Goal: Contribute content: Contribute content

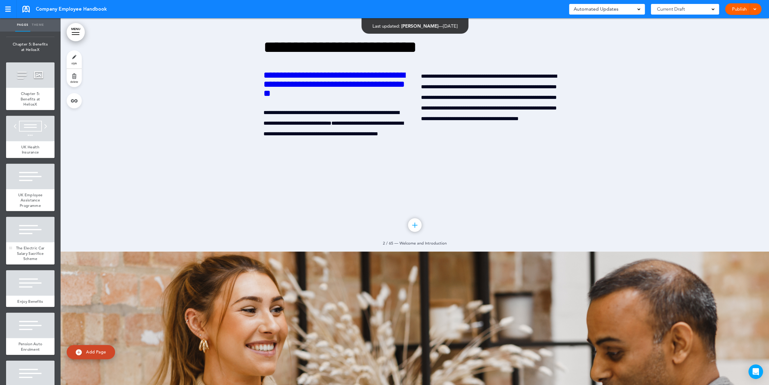
scroll to position [1564, 0]
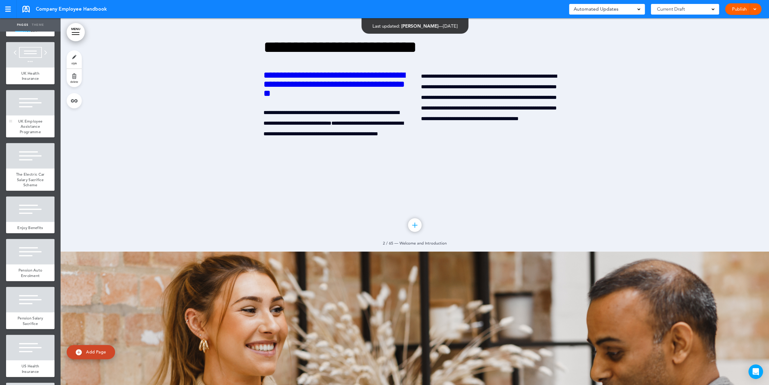
click at [27, 134] on span "UK Employee Assistance Programme" at bounding box center [30, 126] width 24 height 16
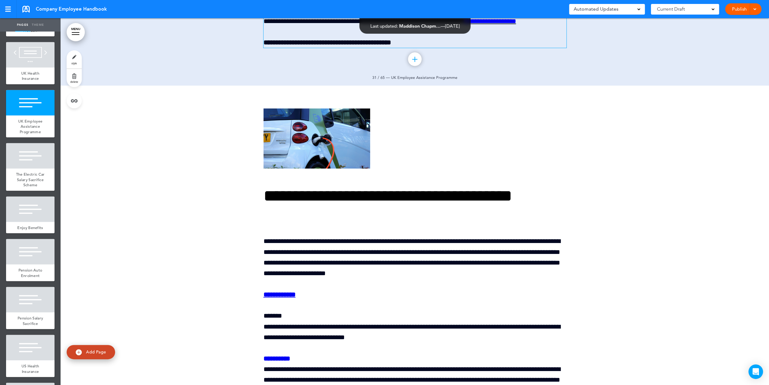
scroll to position [15084, 0]
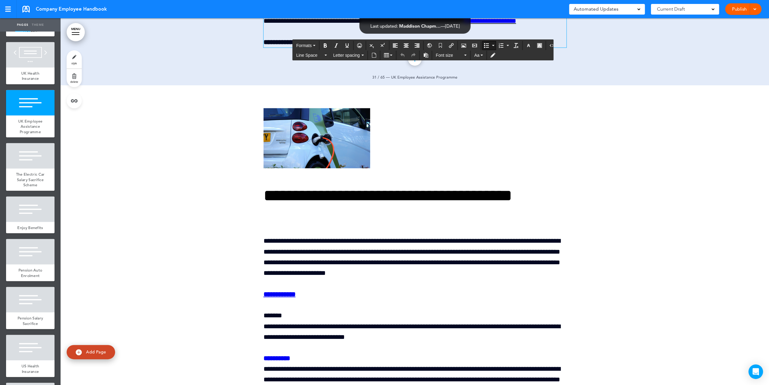
drag, startPoint x: 522, startPoint y: 258, endPoint x: 504, endPoint y: 260, distance: 18.3
drag, startPoint x: 268, startPoint y: 262, endPoint x: 425, endPoint y: 264, distance: 156.4
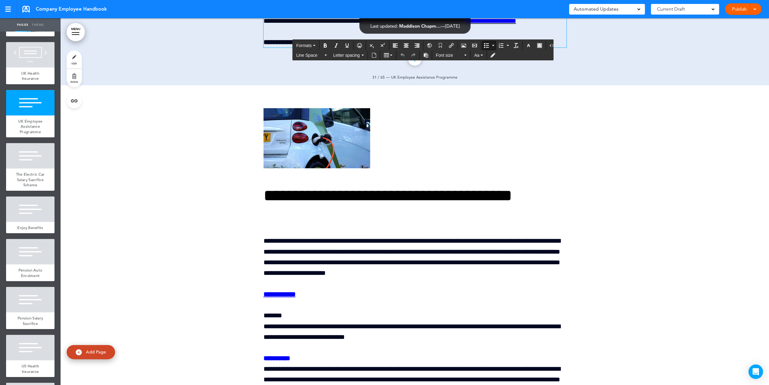
drag, startPoint x: 267, startPoint y: 251, endPoint x: 350, endPoint y: 252, distance: 82.7
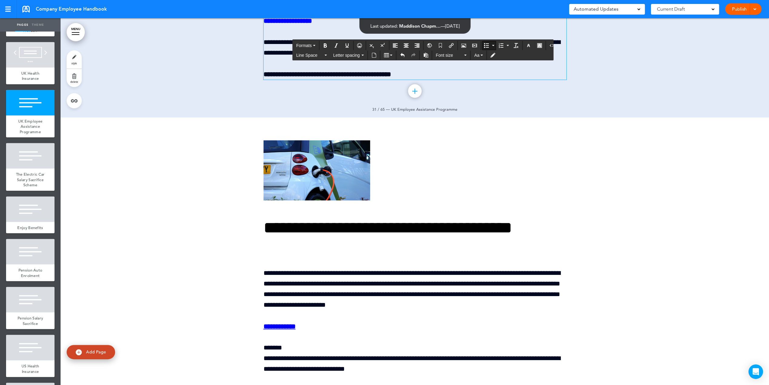
scroll to position [15099, 0]
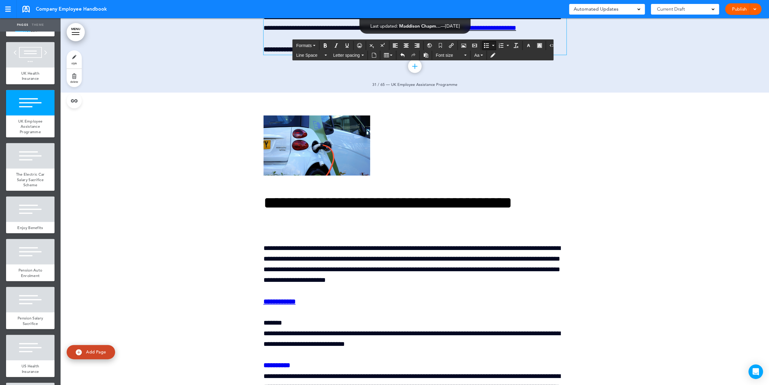
scroll to position [15110, 0]
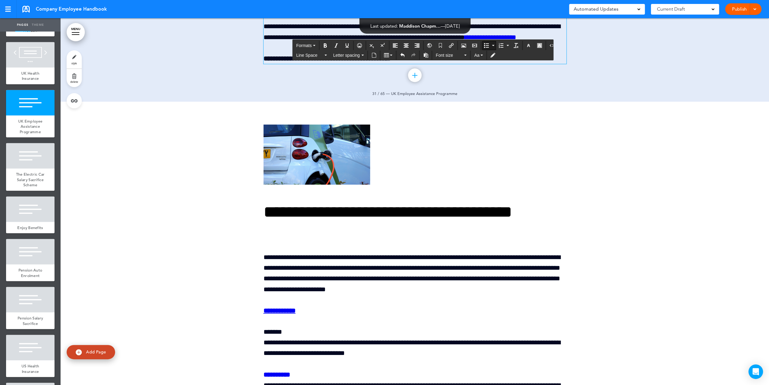
drag, startPoint x: 374, startPoint y: 204, endPoint x: 271, endPoint y: 204, distance: 103.0
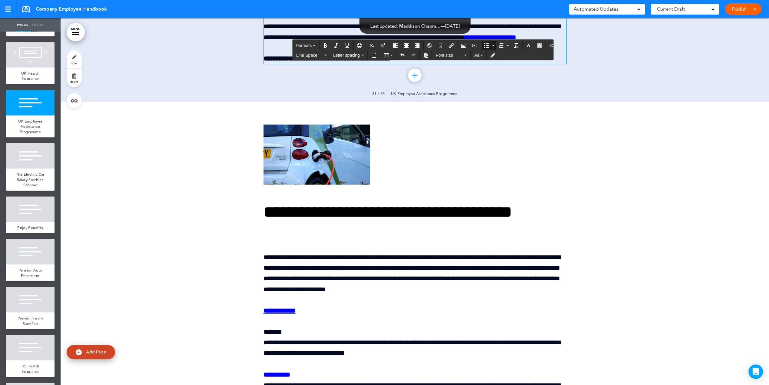
drag, startPoint x: 535, startPoint y: 205, endPoint x: 551, endPoint y: 205, distance: 15.8
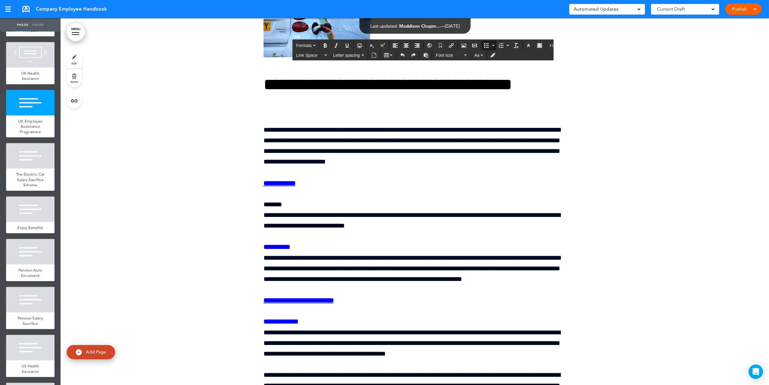
scroll to position [15218, 0]
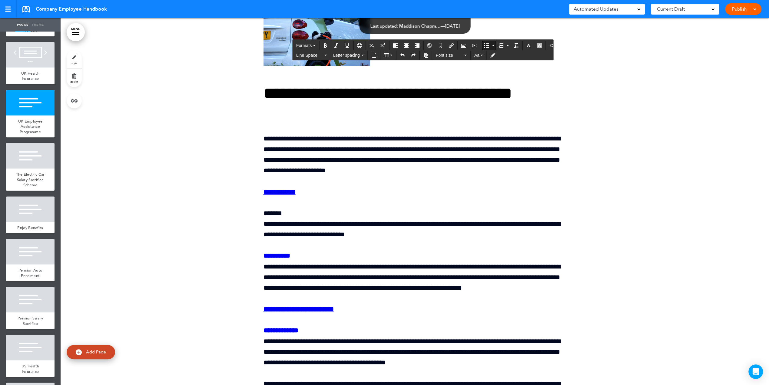
drag, startPoint x: 322, startPoint y: 243, endPoint x: 271, endPoint y: 236, distance: 52.0
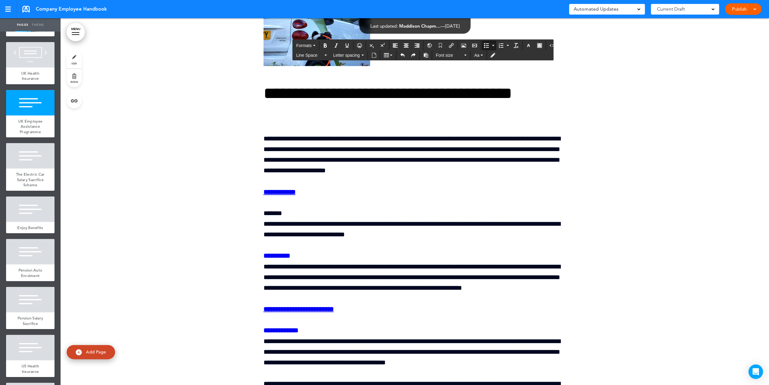
drag, startPoint x: 412, startPoint y: 241, endPoint x: 399, endPoint y: 241, distance: 13.3
drag, startPoint x: 308, startPoint y: 232, endPoint x: 271, endPoint y: 235, distance: 37.0
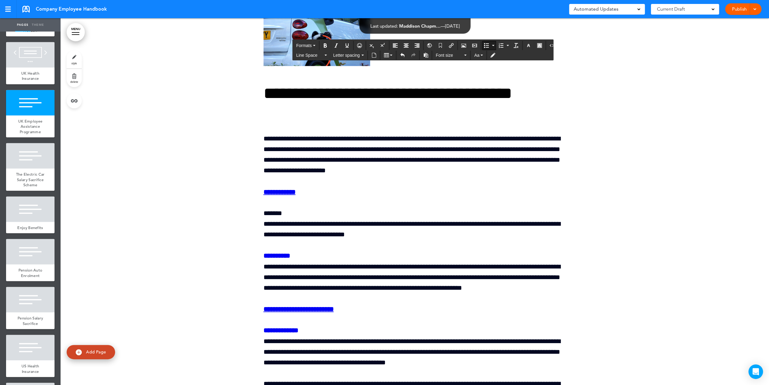
drag, startPoint x: 452, startPoint y: 232, endPoint x: 398, endPoint y: 233, distance: 54.5
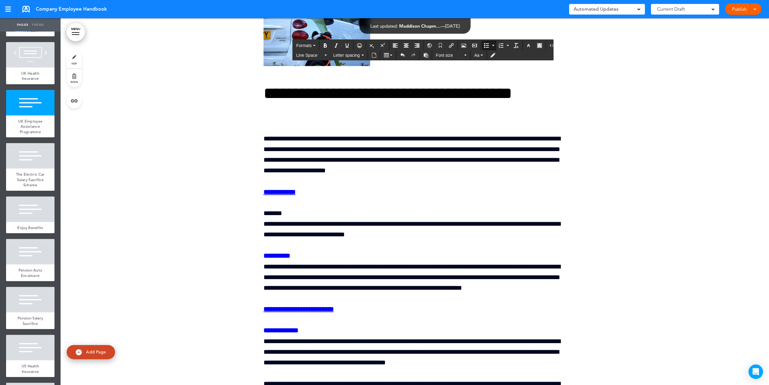
drag, startPoint x: 424, startPoint y: 246, endPoint x: 431, endPoint y: 245, distance: 7.6
drag, startPoint x: 466, startPoint y: 245, endPoint x: 424, endPoint y: 244, distance: 42.1
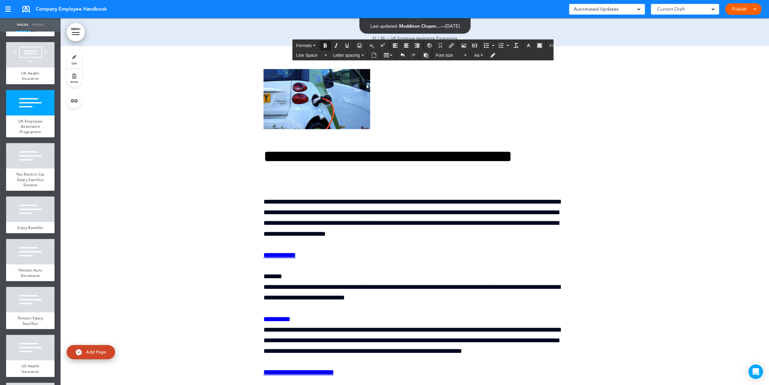
scroll to position [15166, 0]
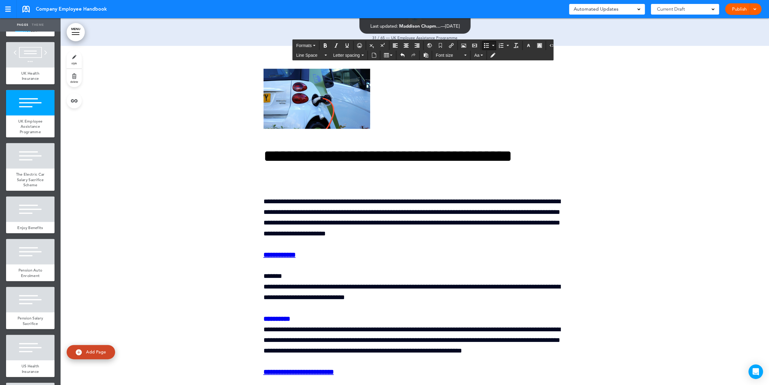
drag, startPoint x: 486, startPoint y: 297, endPoint x: 505, endPoint y: 299, distance: 19.5
drag, startPoint x: 518, startPoint y: 298, endPoint x: 505, endPoint y: 297, distance: 13.1
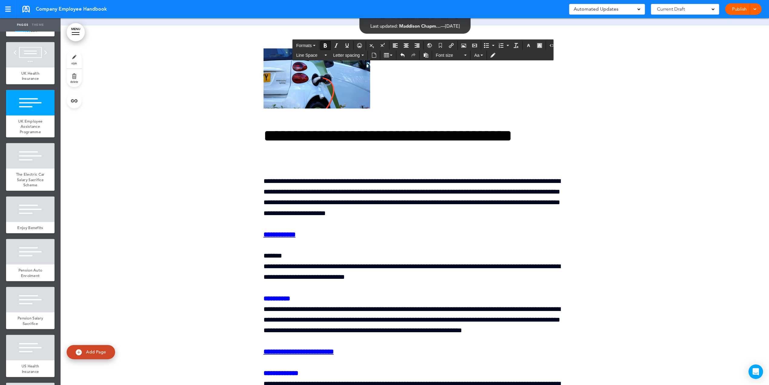
scroll to position [15122, 0]
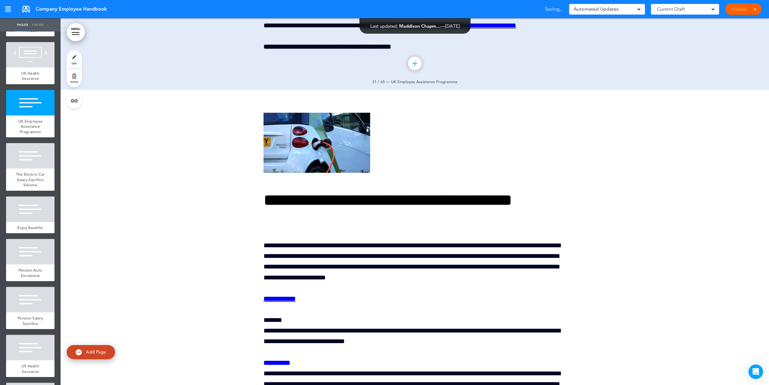
click at [742, 11] on div "Publish Publish Preview Draft" at bounding box center [743, 9] width 36 height 12
click at [740, 9] on link "Publish" at bounding box center [739, 9] width 19 height 12
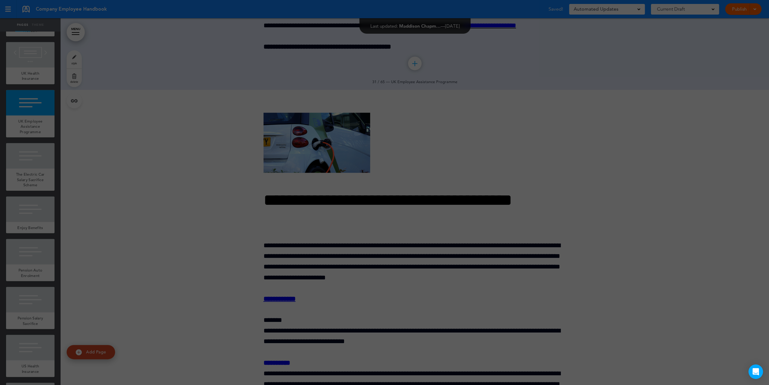
scroll to position [0, 0]
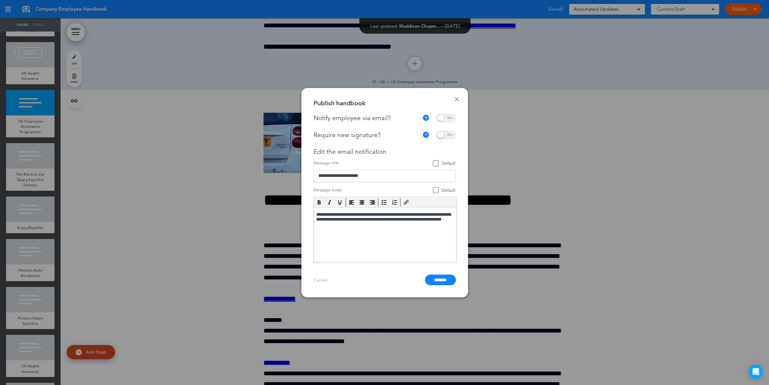
click at [447, 121] on span at bounding box center [446, 118] width 19 height 8
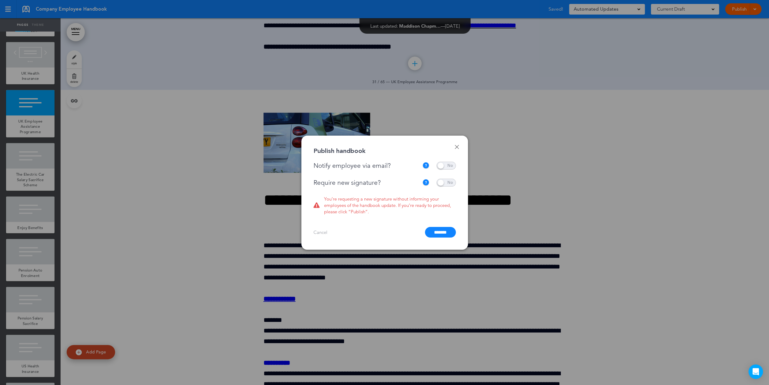
click at [445, 131] on div at bounding box center [384, 192] width 769 height 385
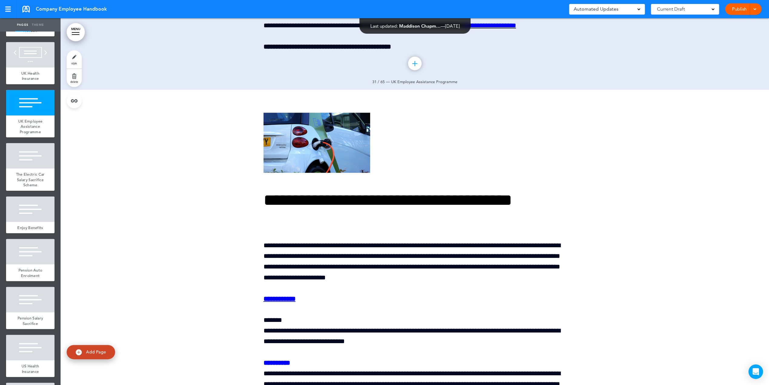
click at [740, 10] on link "Publish" at bounding box center [739, 9] width 19 height 12
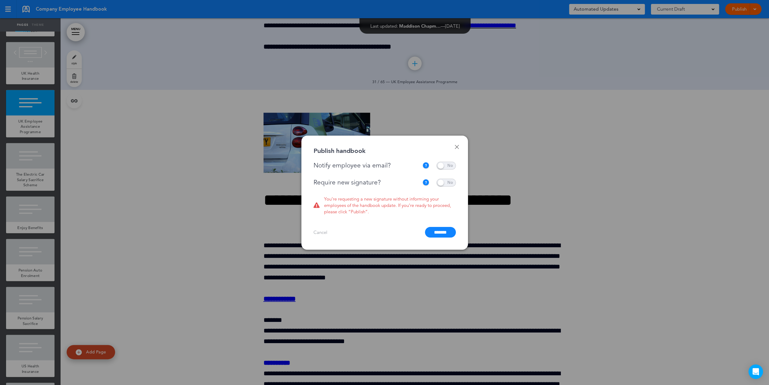
click at [448, 185] on span at bounding box center [446, 182] width 19 height 8
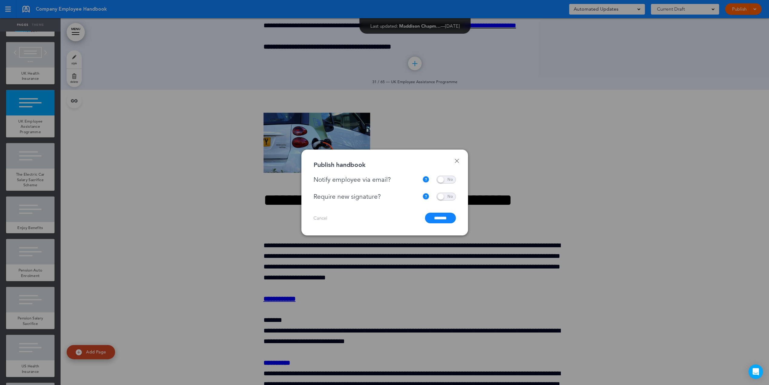
click at [435, 218] on input "*******" at bounding box center [440, 217] width 31 height 11
